Goal: Navigation & Orientation: Find specific page/section

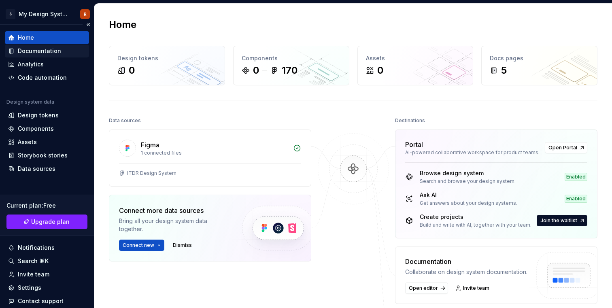
click at [39, 49] on div "Documentation" at bounding box center [39, 51] width 43 height 8
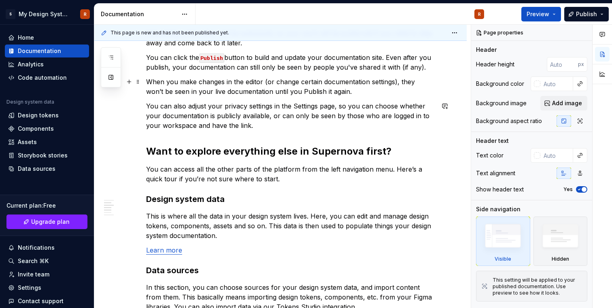
scroll to position [343, 0]
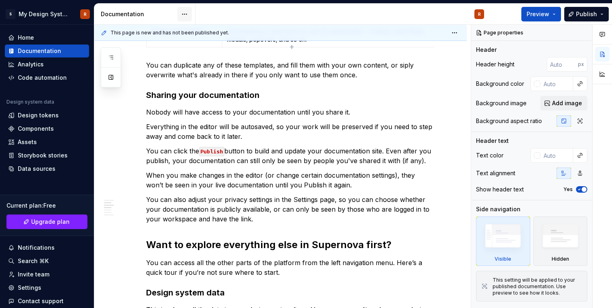
click at [184, 11] on html "S My Design System R Home Documentation Analytics Code automation Design system…" at bounding box center [306, 154] width 612 height 308
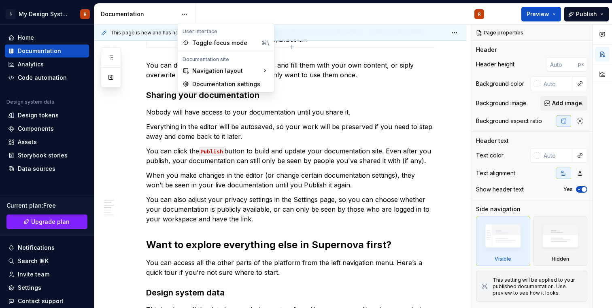
click at [160, 15] on html "S My Design System R Home Documentation Analytics Code automation Design system…" at bounding box center [306, 154] width 612 height 308
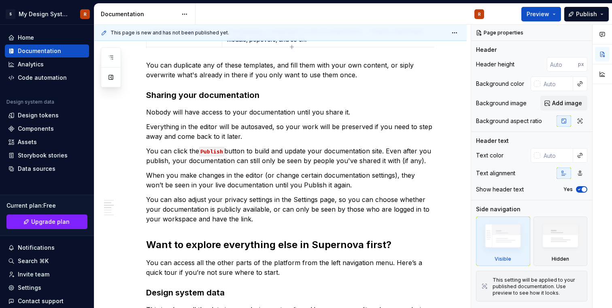
click at [150, 15] on div "Documentation" at bounding box center [139, 14] width 77 height 8
click at [557, 16] on button "Preview" at bounding box center [541, 14] width 40 height 15
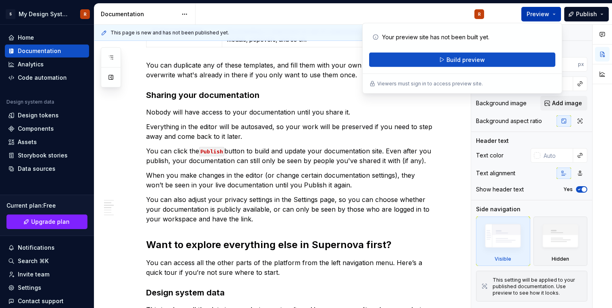
click at [557, 16] on button "Preview" at bounding box center [541, 14] width 40 height 15
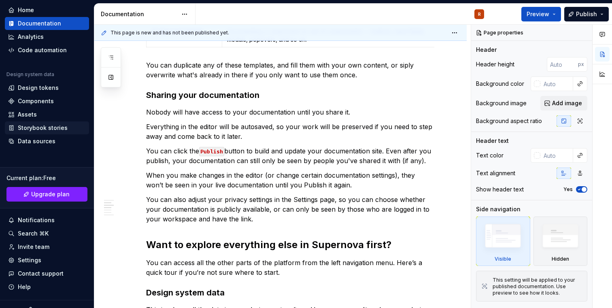
scroll to position [33, 0]
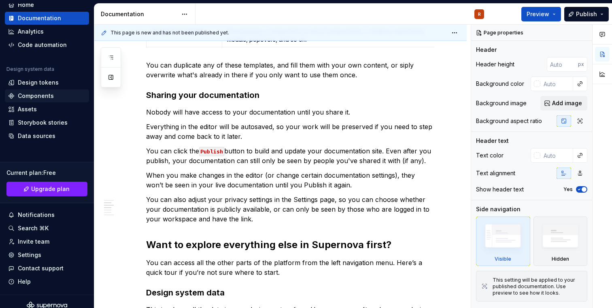
click at [42, 93] on div "Components" at bounding box center [36, 96] width 36 height 8
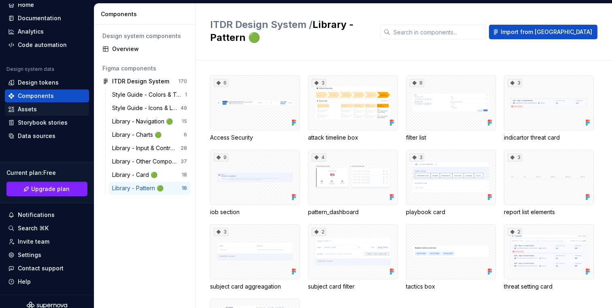
click at [42, 111] on div "Assets" at bounding box center [47, 109] width 78 height 8
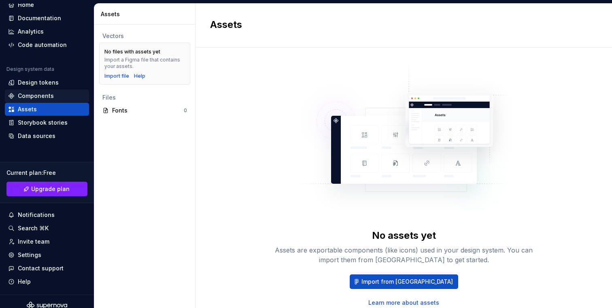
click at [43, 90] on div "Components" at bounding box center [47, 95] width 84 height 13
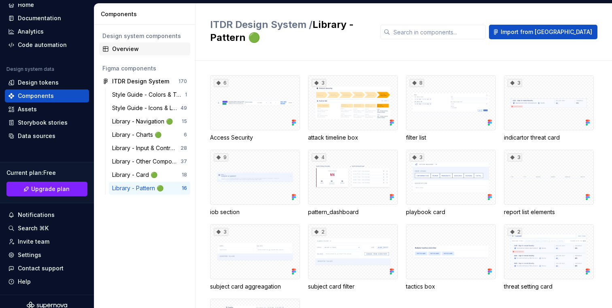
click at [131, 54] on div "Overview" at bounding box center [144, 49] width 91 height 13
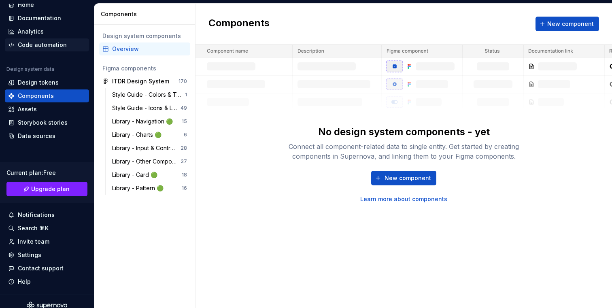
click at [48, 40] on div "Code automation" at bounding box center [47, 44] width 84 height 13
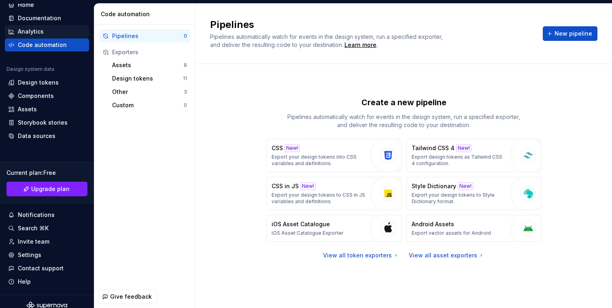
click at [45, 31] on div "Analytics" at bounding box center [47, 32] width 78 height 8
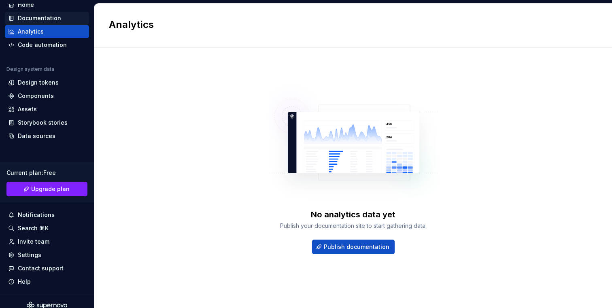
click at [50, 20] on div "Documentation" at bounding box center [39, 18] width 43 height 8
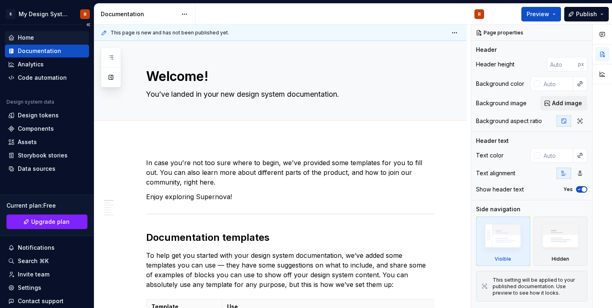
type textarea "*"
click at [36, 42] on div "Home" at bounding box center [47, 37] width 84 height 13
